Goal: Find specific page/section: Find specific page/section

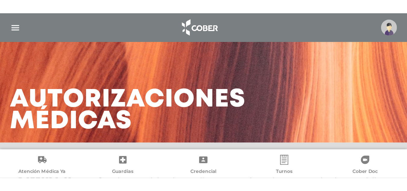
scroll to position [112, 0]
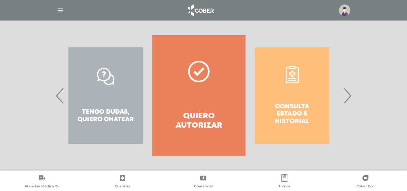
drag, startPoint x: 225, startPoint y: 60, endPoint x: 188, endPoint y: 56, distance: 36.7
click at [188, 56] on link "Quiero autorizar" at bounding box center [198, 95] width 93 height 120
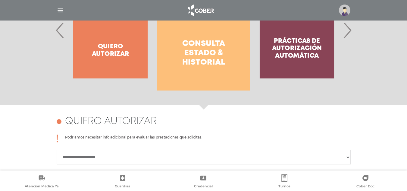
click at [213, 43] on h4 "Consulta estado & historial" at bounding box center [203, 53] width 71 height 28
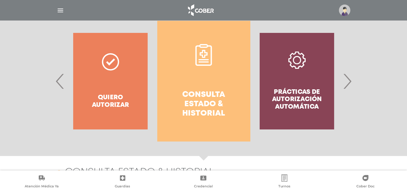
scroll to position [0, 0]
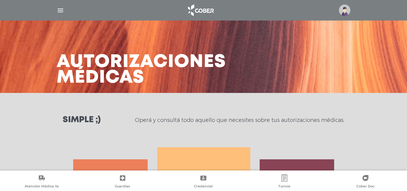
click at [56, 11] on div at bounding box center [203, 10] width 308 height 14
click at [59, 12] on img "button" at bounding box center [61, 11] width 8 height 8
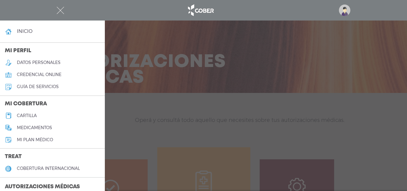
click at [33, 112] on link "cartilla" at bounding box center [52, 115] width 105 height 12
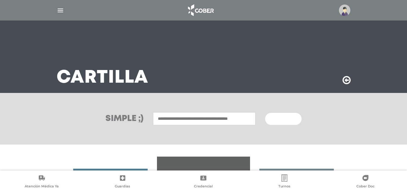
click at [213, 123] on input "text" at bounding box center [204, 118] width 102 height 13
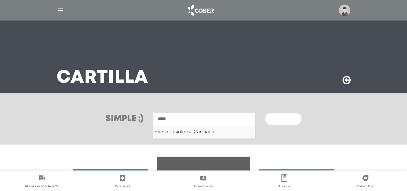
drag, startPoint x: 194, startPoint y: 118, endPoint x: 145, endPoint y: 116, distance: 49.2
click at [145, 116] on div "***** Electrofisiologia Cardiaca Buscar" at bounding box center [222, 118] width 158 height 13
click at [196, 132] on div "Kinesiologia Y Fisiatria" at bounding box center [204, 131] width 100 height 7
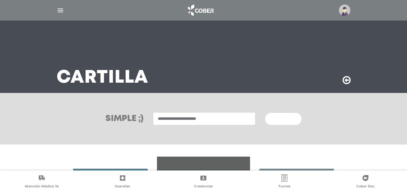
type input "**********"
drag, startPoint x: 300, startPoint y: 123, endPoint x: 296, endPoint y: 121, distance: 3.6
click at [299, 123] on button "Buscar" at bounding box center [283, 119] width 36 height 12
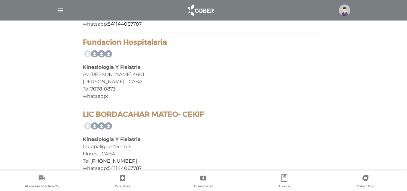
scroll to position [339, 0]
